Goal: Task Accomplishment & Management: Manage account settings

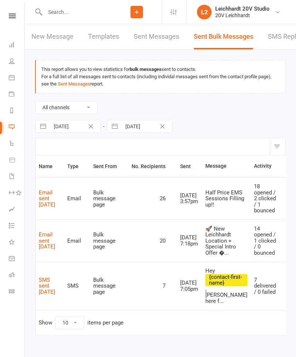
click at [277, 45] on link "SMS Replies" at bounding box center [286, 36] width 37 height 25
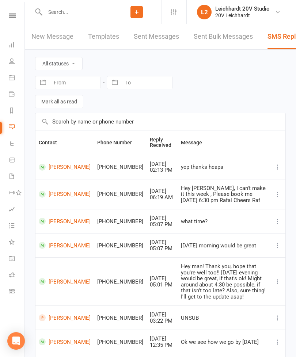
click at [232, 18] on div "20V Leichhardt" at bounding box center [242, 15] width 54 height 7
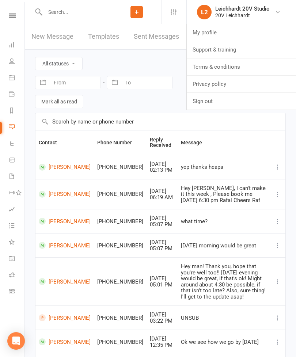
click at [203, 95] on link "Sign out" at bounding box center [241, 101] width 109 height 17
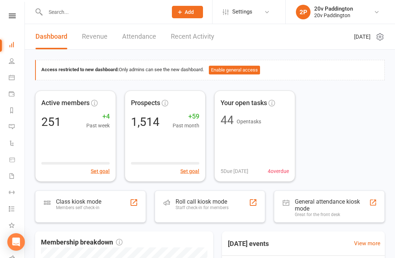
click at [11, 121] on link "Messages 3" at bounding box center [17, 128] width 16 height 16
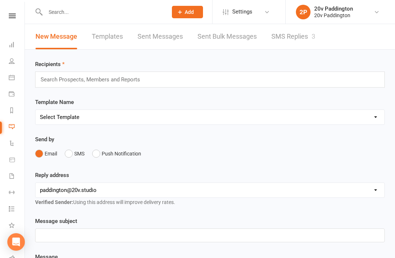
click at [296, 34] on div "3" at bounding box center [313, 37] width 4 height 8
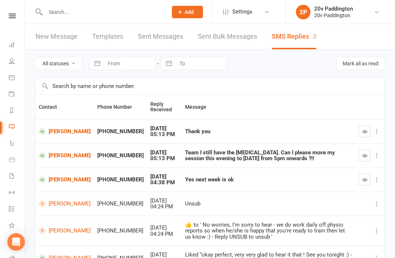
click at [54, 158] on link "[PERSON_NAME]" at bounding box center [65, 155] width 52 height 7
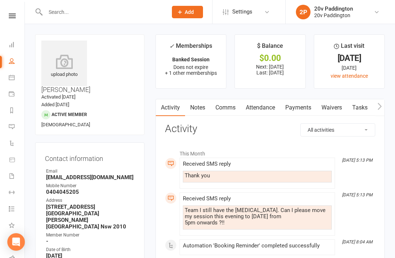
click at [227, 108] on link "Comms" at bounding box center [225, 107] width 30 height 17
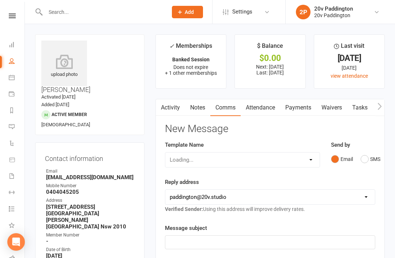
click at [296, 158] on button "SMS" at bounding box center [370, 159] width 20 height 14
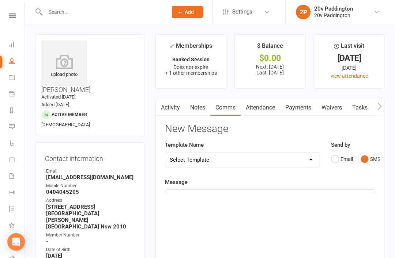
click at [296, 208] on div "﻿" at bounding box center [269, 245] width 209 height 110
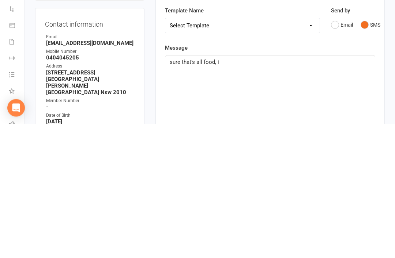
click at [208, 190] on div "sure that’s all food, i" at bounding box center [269, 245] width 209 height 110
click at [211, 190] on div "sure that’s all food, I" at bounding box center [269, 245] width 209 height 110
click at [206, 193] on span "sure that’s all food, I" at bounding box center [194, 196] width 49 height 7
click at [296, 190] on div "sure that’s all good, I" at bounding box center [269, 245] width 209 height 110
click at [265, 192] on p "sure that’s all good, I’ll switch you into thr 5pm session" at bounding box center [270, 196] width 201 height 9
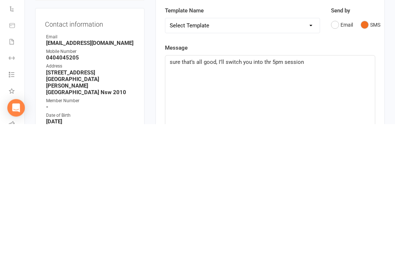
click at [268, 193] on span "sure that’s all good, I’ll switch you into thr 5pm session" at bounding box center [237, 196] width 134 height 7
click at [296, 190] on div "sure that’s all good, I’ll switch you into the 5pm session" at bounding box center [269, 245] width 209 height 110
click at [168, 190] on div "sure that’s all good, I’ll switch you into the 5pm session on Thursday" at bounding box center [269, 245] width 209 height 110
click at [173, 193] on span "sure that’s all good, I’ll switch you into the 5pm session on Thursday" at bounding box center [246, 196] width 153 height 7
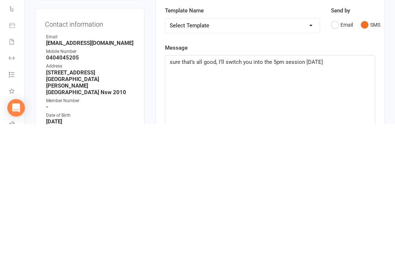
click at [167, 190] on div "sure that’s all good, I’ll switch you into the 5pm session on Thursday" at bounding box center [269, 245] width 209 height 110
click at [296, 190] on div "Aud that’s all good, I’ll switch you into the 5pm session on Thursday" at bounding box center [269, 245] width 209 height 110
click at [296, 190] on div "Alee that’s all good, I’ll switch you into the 5pm session on Thursday. Hope yo…" at bounding box center [269, 245] width 209 height 110
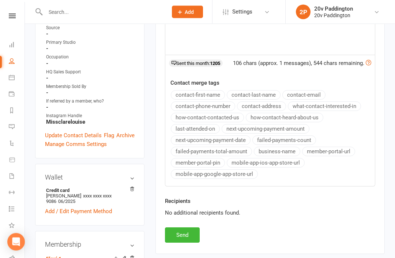
scroll to position [253, 0]
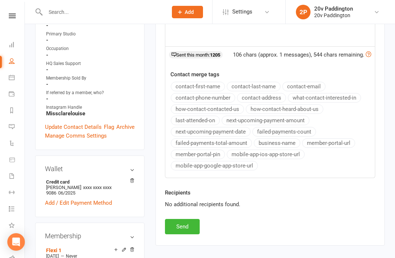
click at [190, 220] on button "Send" at bounding box center [182, 226] width 35 height 15
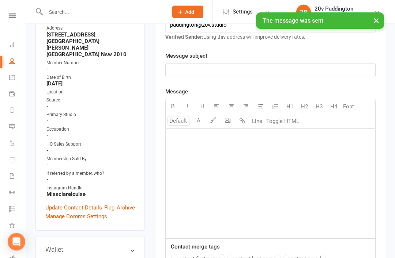
scroll to position [49, 1]
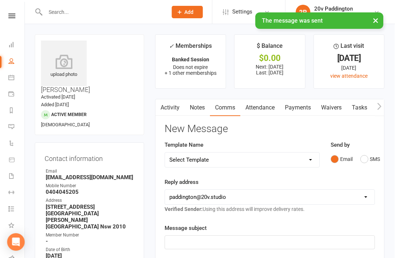
click at [9, 130] on link "Messages 3" at bounding box center [17, 128] width 16 height 16
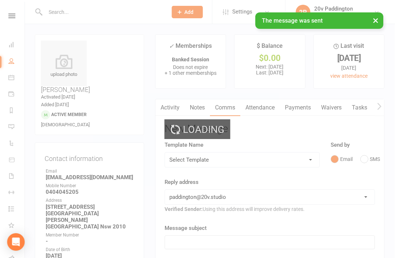
scroll to position [0, 4]
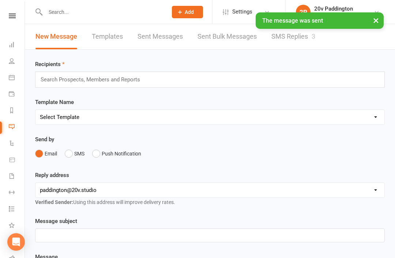
click at [296, 35] on link "SMS Replies 3" at bounding box center [293, 36] width 44 height 25
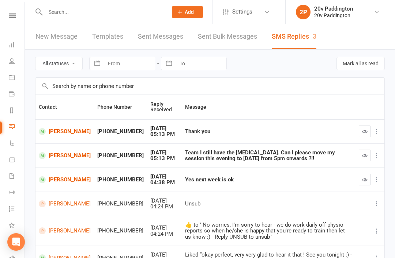
click at [296, 129] on icon "button" at bounding box center [364, 131] width 5 height 5
click at [296, 156] on icon "button" at bounding box center [364, 155] width 5 height 5
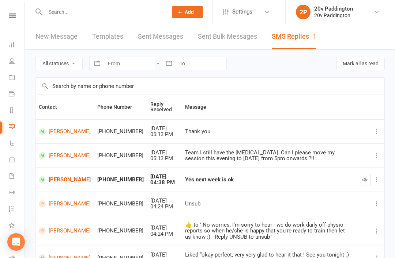
click at [56, 135] on link "[PERSON_NAME]" at bounding box center [65, 131] width 52 height 7
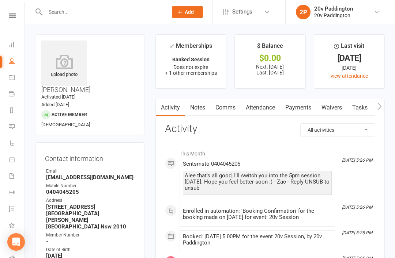
click at [268, 105] on link "Attendance" at bounding box center [260, 107] width 39 height 17
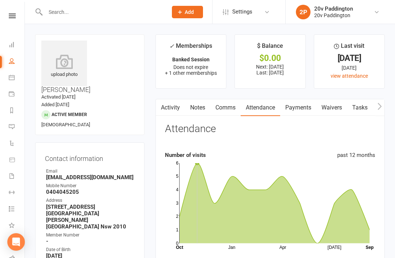
click at [4, 138] on li "Automations" at bounding box center [12, 144] width 24 height 16
click at [13, 129] on icon at bounding box center [12, 127] width 6 height 6
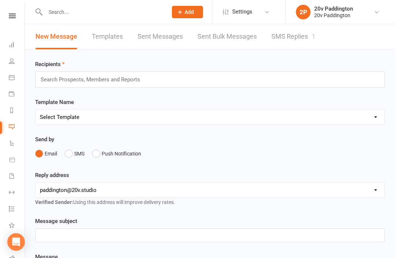
click at [281, 33] on link "SMS Replies 1" at bounding box center [293, 36] width 44 height 25
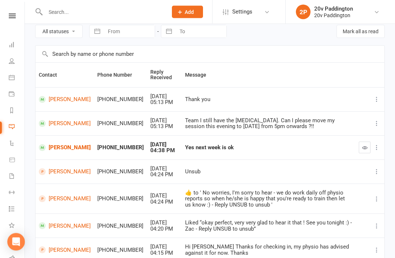
click at [61, 150] on link "[PERSON_NAME]" at bounding box center [65, 148] width 52 height 7
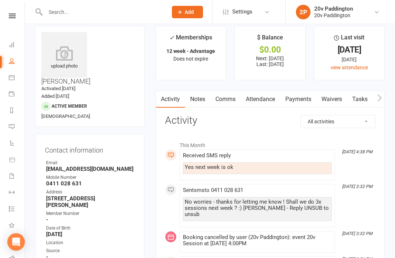
scroll to position [9, 0]
click at [272, 98] on link "Attendance" at bounding box center [260, 99] width 39 height 17
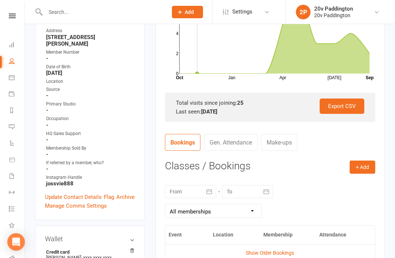
scroll to position [160, 0]
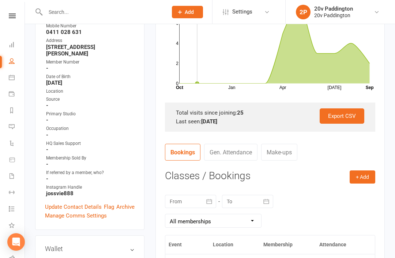
click at [12, 143] on icon at bounding box center [12, 143] width 6 height 6
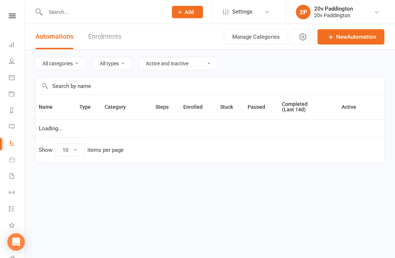
select select "100"
click at [14, 131] on link "Messages 1" at bounding box center [17, 128] width 16 height 16
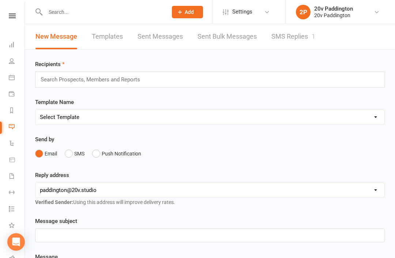
click at [294, 48] on link "SMS Replies 1" at bounding box center [293, 36] width 44 height 25
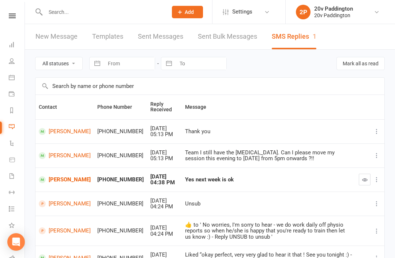
click at [296, 175] on button "button" at bounding box center [365, 180] width 12 height 12
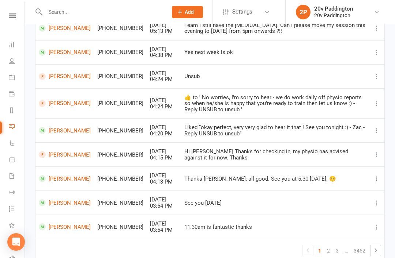
scroll to position [142, 0]
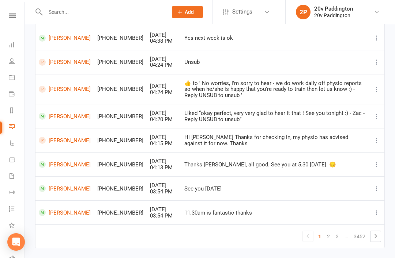
click at [296, 234] on link "2" at bounding box center [328, 237] width 9 height 10
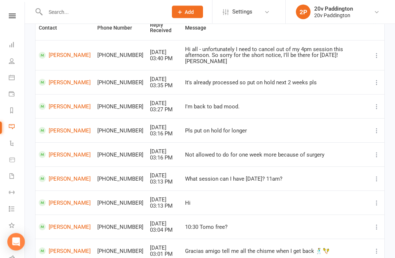
scroll to position [154, 0]
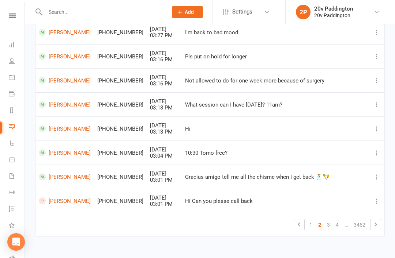
click at [296, 230] on link "3" at bounding box center [328, 225] width 9 height 10
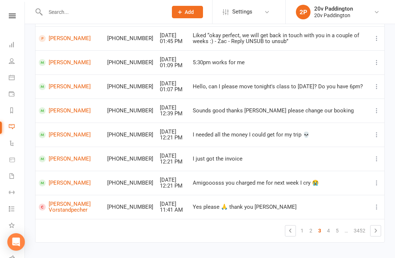
scroll to position [142, 0]
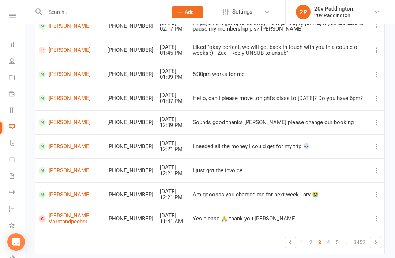
click at [296, 238] on link "5" at bounding box center [337, 243] width 9 height 10
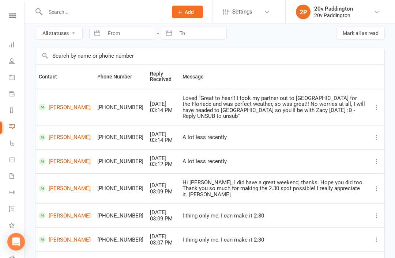
scroll to position [26, 0]
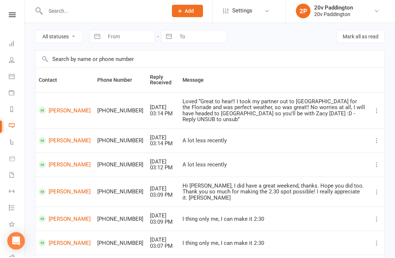
click at [55, 163] on link "Trudy Ye" at bounding box center [65, 166] width 52 height 7
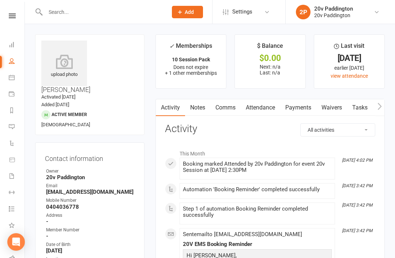
click at [15, 131] on link "Messages" at bounding box center [17, 128] width 16 height 16
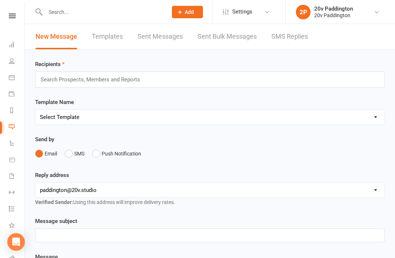
click at [296, 37] on link "SMS Replies" at bounding box center [289, 36] width 37 height 25
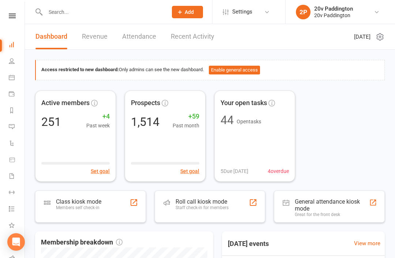
click at [11, 81] on link "Calendar" at bounding box center [17, 78] width 16 height 16
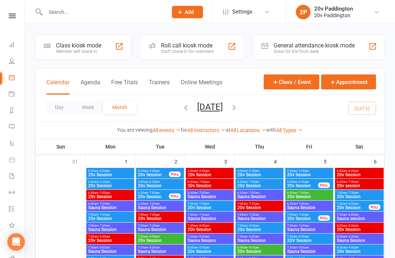
click at [87, 73] on div "Calendar Agenda Free Trials Trainers Online Meetings Class / Event Appointment" at bounding box center [209, 82] width 349 height 26
click at [91, 82] on button "Agenda" at bounding box center [90, 87] width 20 height 16
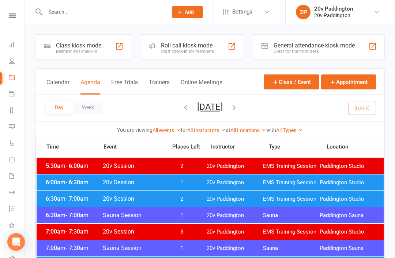
click at [223, 108] on button "Tuesday, Sep 16, 2025" at bounding box center [210, 107] width 26 height 10
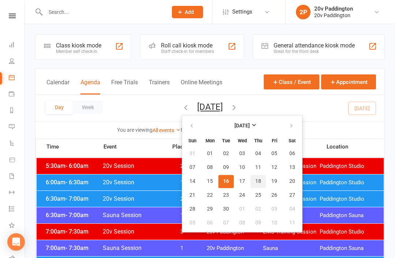
click at [255, 182] on span "18" at bounding box center [258, 182] width 6 height 6
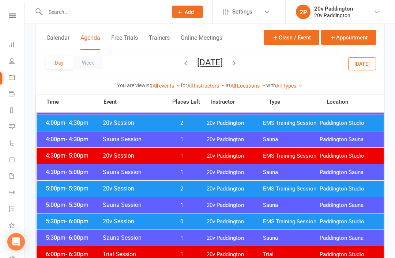
scroll to position [610, 0]
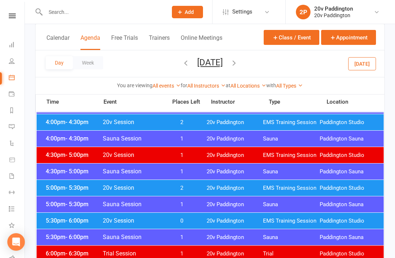
click at [301, 189] on span "EMS Training Session" at bounding box center [291, 188] width 57 height 7
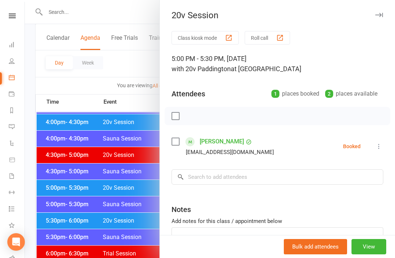
click at [61, 149] on div at bounding box center [210, 129] width 370 height 258
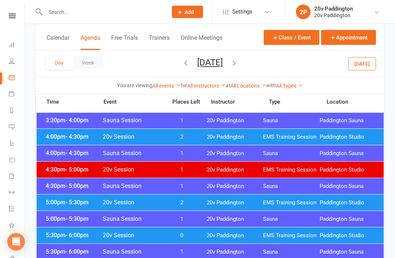
scroll to position [565, 0]
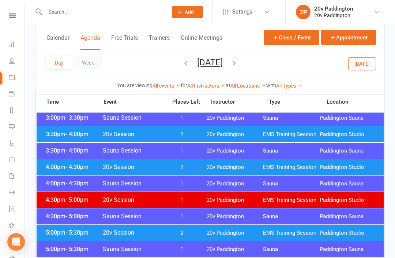
click at [372, 67] on button "Today" at bounding box center [362, 63] width 28 height 13
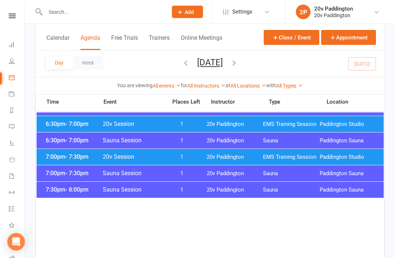
scroll to position [789, 0]
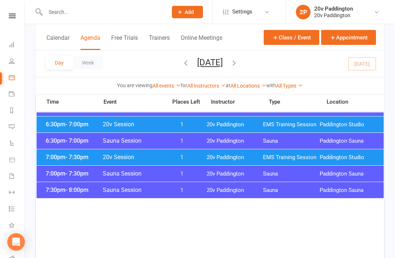
click at [329, 156] on span "Paddington Studio" at bounding box center [347, 157] width 57 height 7
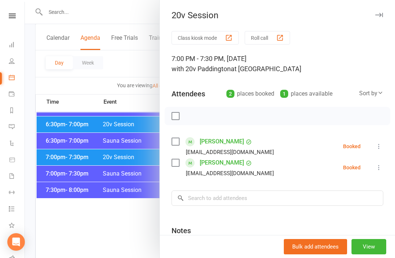
click at [377, 171] on icon at bounding box center [378, 167] width 7 height 7
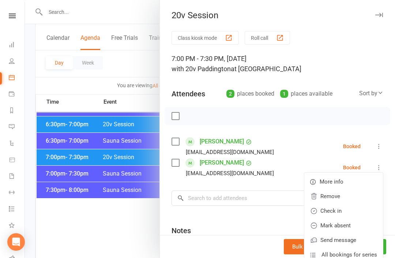
click at [348, 196] on link "Remove" at bounding box center [343, 196] width 79 height 15
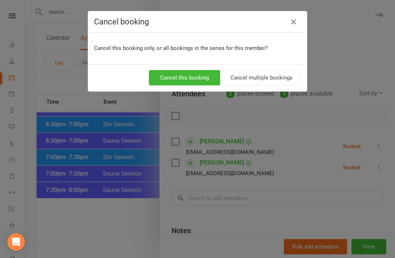
click at [200, 85] on button "Cancel this booking" at bounding box center [184, 77] width 71 height 15
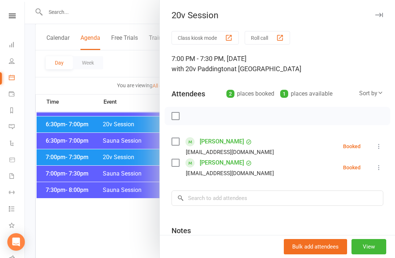
click at [76, 134] on div at bounding box center [210, 129] width 370 height 258
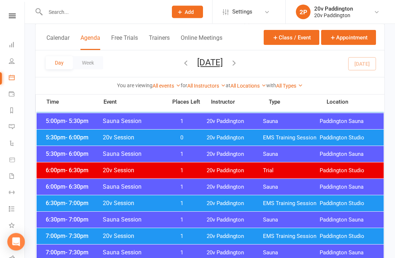
click at [238, 64] on icon "button" at bounding box center [234, 63] width 8 height 8
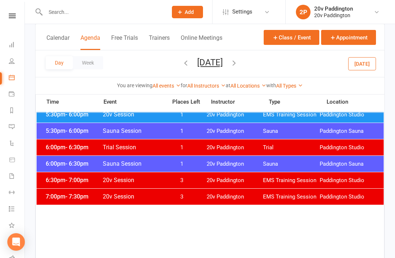
click at [238, 65] on icon "button" at bounding box center [234, 63] width 8 height 8
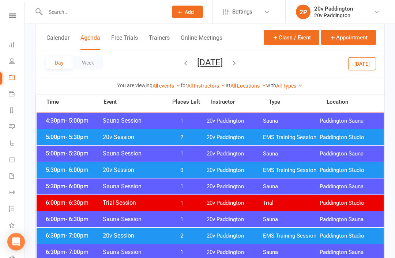
click at [213, 142] on div "5:00pm - 5:30pm 20v Session 2 20v Paddington EMS Training Session Paddington St…" at bounding box center [210, 138] width 347 height 16
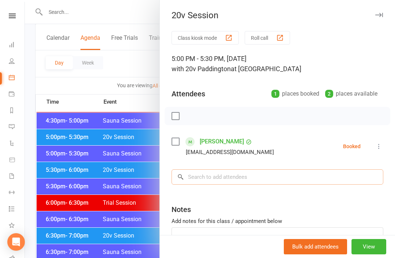
click at [223, 175] on input "search" at bounding box center [277, 177] width 212 height 15
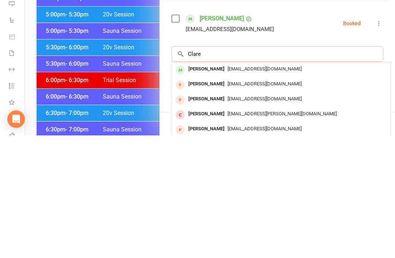
type input "Clare"
click at [278, 189] on span "clare_whiteman@evt.com" at bounding box center [264, 191] width 74 height 5
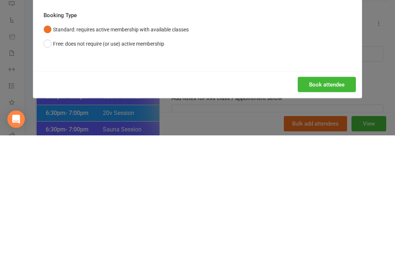
scroll to position [783, 0]
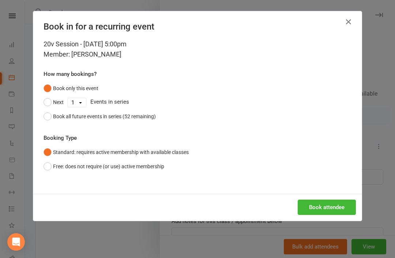
click at [53, 117] on div "Book all future events in series (52 remaining)" at bounding box center [104, 117] width 103 height 8
click at [342, 214] on button "Book attendee" at bounding box center [327, 207] width 58 height 15
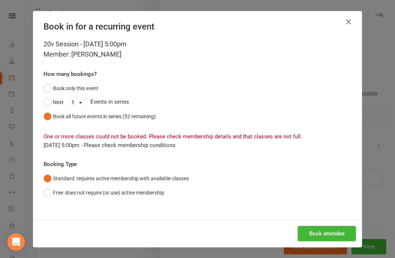
click at [47, 99] on button "Next" at bounding box center [54, 102] width 20 height 14
click at [71, 99] on select "1 2 3 4 5 6 7 8 9 10 11 12 13 14 15 16 17 18 19 20 21 22 23 24 25 26 27 28 29 3…" at bounding box center [77, 102] width 19 height 9
click at [344, 231] on button "Book attendee" at bounding box center [327, 233] width 58 height 15
click at [337, 232] on button "Book attendee" at bounding box center [327, 233] width 58 height 15
click at [79, 102] on select "1 2 3 4 5 6 7 8 9 10 11 12 13 14 15 16 17 18 19 20 21 22 23 24 25 26 27 28 29 3…" at bounding box center [77, 102] width 19 height 9
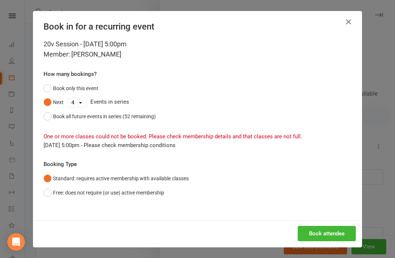
click at [343, 224] on div "Book attendee" at bounding box center [197, 233] width 328 height 27
click at [340, 234] on button "Book attendee" at bounding box center [327, 233] width 58 height 15
click at [80, 105] on select "1 2 3 4 5 6 7 8 9 10 11 12 13 14 15 16 17 18 19 20 21 22 23 24 25 26 27 28 29 3…" at bounding box center [77, 102] width 19 height 9
click at [346, 227] on button "Book attendee" at bounding box center [327, 233] width 58 height 15
click at [82, 106] on select "1 2 3 4 5 6 7 8 9 10 11 12 13 14 15 16 17 18 19 20 21 22 23 24 25 26 27 28 29 3…" at bounding box center [77, 102] width 19 height 9
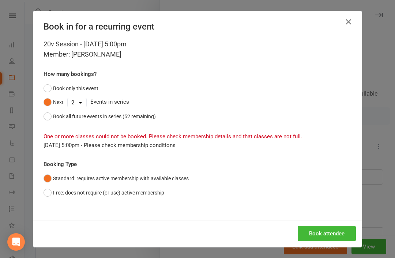
click at [343, 226] on button "Book attendee" at bounding box center [327, 233] width 58 height 15
click at [78, 105] on select "1 2 3 4 5 6 7 8 9 10 11 12 13 14 15 16 17 18 19 20 21 22 23 24 25 26 27 28 29 3…" at bounding box center [77, 102] width 19 height 9
select select "0"
click at [343, 231] on button "Book attendee" at bounding box center [327, 233] width 58 height 15
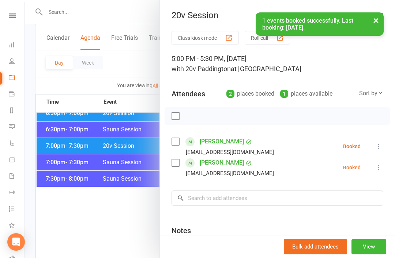
click at [81, 127] on div at bounding box center [210, 129] width 370 height 258
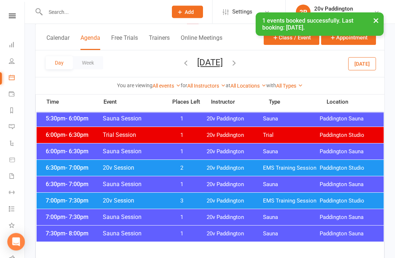
click at [241, 56] on div "Day Week Thursday, Sep 18, 2025 September 2025 Sun Mon Tue Wed Thu Fri Sat 31 0…" at bounding box center [209, 63] width 349 height 27
click at [223, 67] on button "Thursday, Sep 18, 2025" at bounding box center [210, 62] width 26 height 10
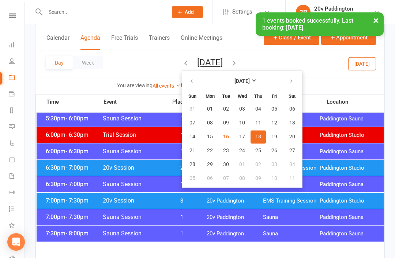
click at [255, 148] on span "25" at bounding box center [258, 151] width 6 height 6
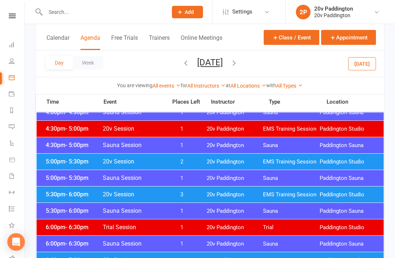
scroll to position [627, 0]
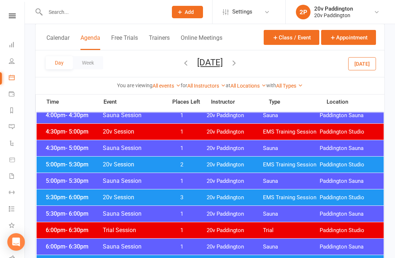
click at [65, 194] on span "- 6:00pm" at bounding box center [76, 197] width 23 height 7
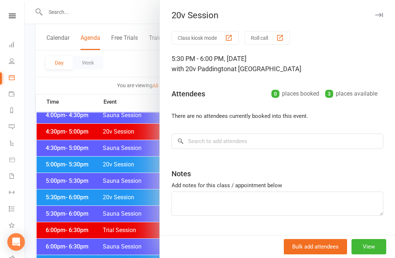
click at [63, 148] on div at bounding box center [210, 129] width 370 height 258
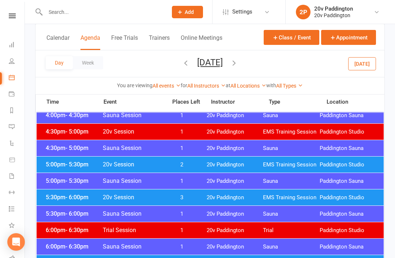
click at [71, 161] on span "- 5:30pm" at bounding box center [76, 164] width 23 height 7
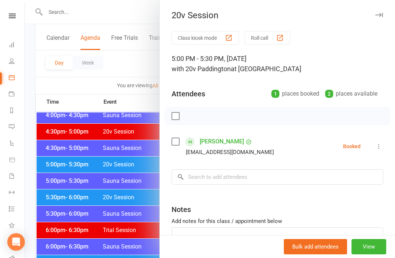
click at [296, 168] on div "Class kiosk mode Roll call 5:00 PM - 5:30 PM, Thursday, September, 25, 2025 wit…" at bounding box center [277, 159] width 235 height 257
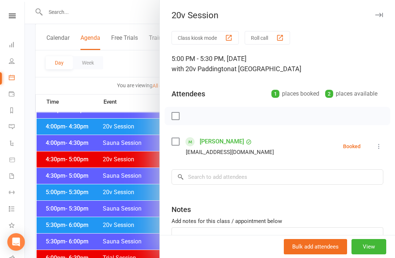
scroll to position [592, 0]
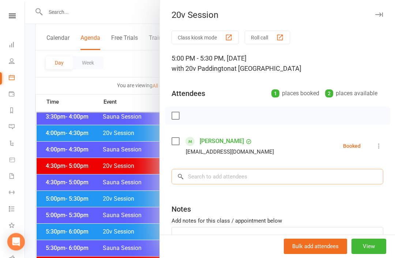
click at [256, 179] on input "search" at bounding box center [277, 177] width 212 height 15
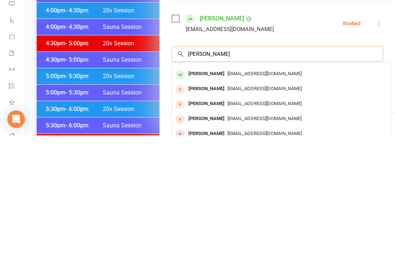
scroll to position [40, 0]
type input "Claire"
click at [263, 194] on span "clare_whiteman@evt.com" at bounding box center [264, 196] width 74 height 5
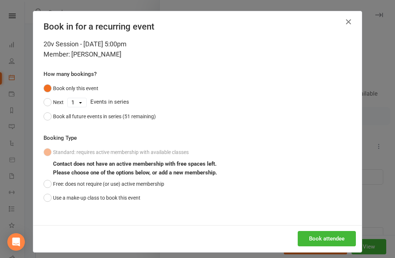
click at [347, 22] on icon "button" at bounding box center [348, 22] width 9 height 9
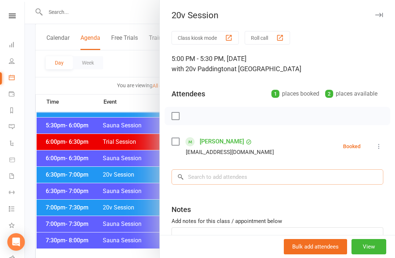
click at [249, 170] on input "search" at bounding box center [277, 177] width 212 height 15
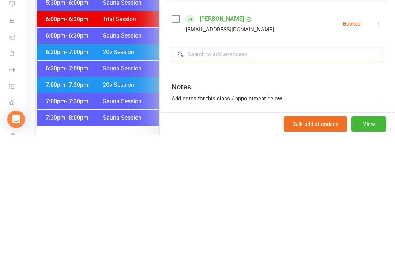
click at [305, 170] on input "search" at bounding box center [277, 177] width 212 height 15
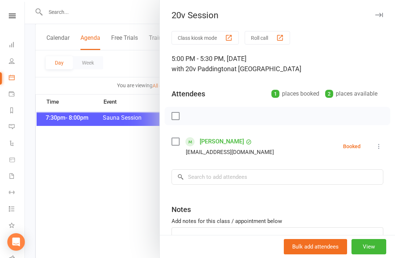
click at [114, 192] on div at bounding box center [210, 129] width 370 height 258
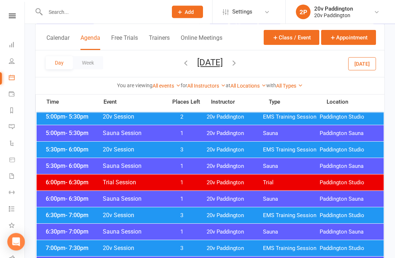
click at [216, 66] on button "Thursday, Sep 25, 2025" at bounding box center [210, 62] width 26 height 10
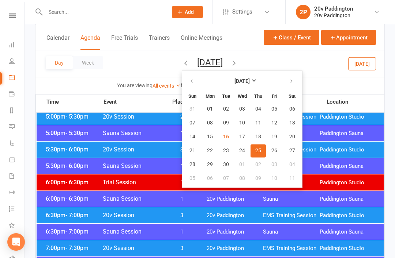
click at [364, 70] on button "Today" at bounding box center [362, 63] width 28 height 13
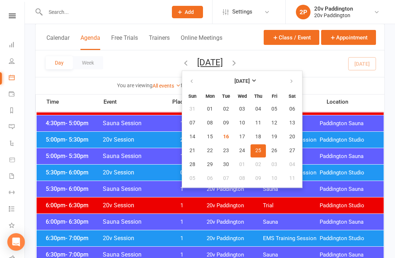
click at [336, 67] on div "Day Week Tuesday, Sep 16, 2025 September 2025 Sun Mon Tue Wed Thu Fri Sat 31 01…" at bounding box center [209, 63] width 349 height 27
click at [249, 53] on div "Day Week Tuesday, Sep 16, 2025 September 2025 Sun Mon Tue Wed Thu Fri Sat 31 01…" at bounding box center [209, 63] width 349 height 27
click at [223, 63] on button "Tuesday, Sep 16, 2025" at bounding box center [210, 62] width 26 height 10
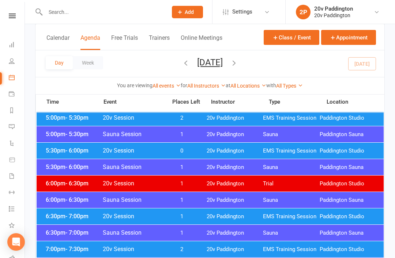
scroll to position [695, 0]
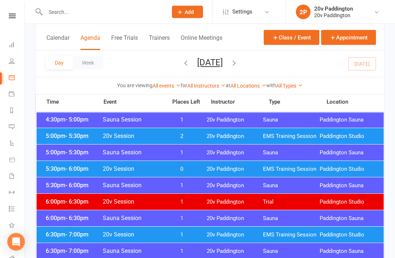
click at [282, 145] on div "5:00pm - 5:30pm Sauna Session 1 20v Paddington Sauna Paddington Sauna" at bounding box center [210, 153] width 347 height 16
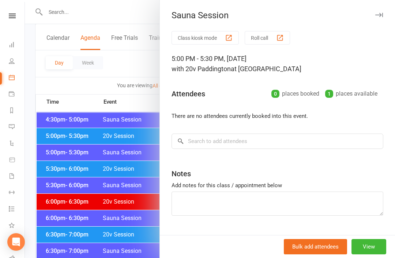
click at [64, 113] on div at bounding box center [210, 129] width 370 height 258
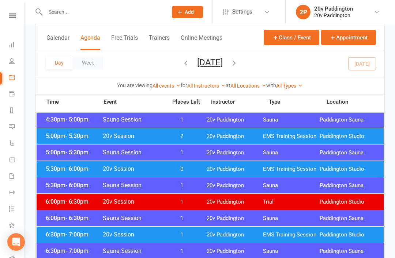
click at [72, 138] on span "- 5:30pm" at bounding box center [76, 136] width 23 height 7
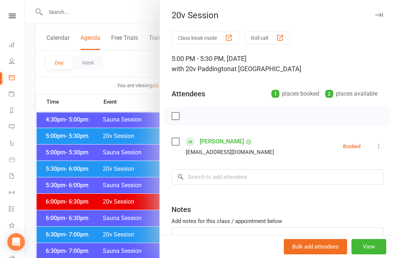
click at [376, 149] on icon at bounding box center [378, 146] width 7 height 7
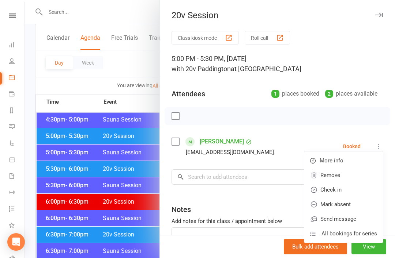
click at [354, 187] on link "Check in" at bounding box center [343, 190] width 79 height 15
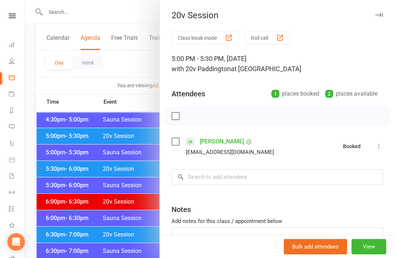
click at [58, 142] on div at bounding box center [210, 129] width 370 height 258
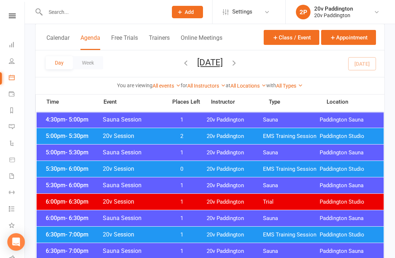
click at [59, 167] on span "5:30pm - 6:00pm" at bounding box center [73, 169] width 58 height 7
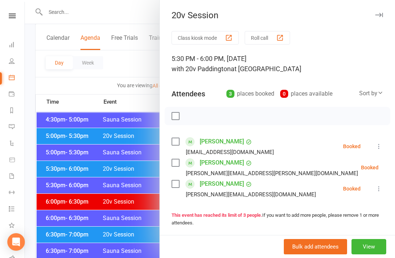
click at [70, 150] on div at bounding box center [210, 129] width 370 height 258
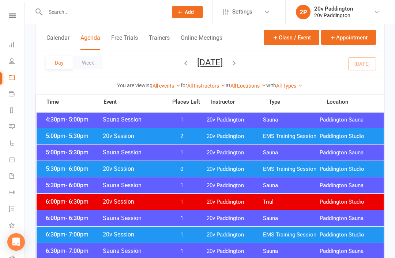
click at [66, 230] on div "6:30pm - 7:00pm 20v Session 1 20v Paddington EMS Training Session Paddington St…" at bounding box center [210, 235] width 347 height 16
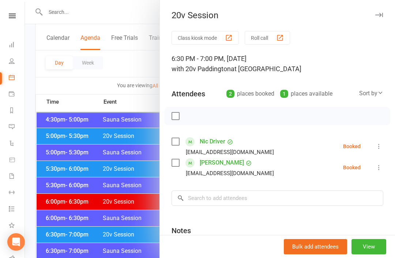
click at [224, 168] on link "David Jones" at bounding box center [222, 163] width 44 height 12
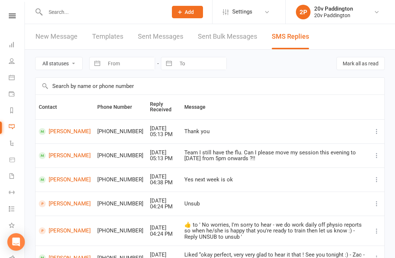
click at [128, 8] on input "text" at bounding box center [102, 12] width 119 height 10
